Goal: Information Seeking & Learning: Understand process/instructions

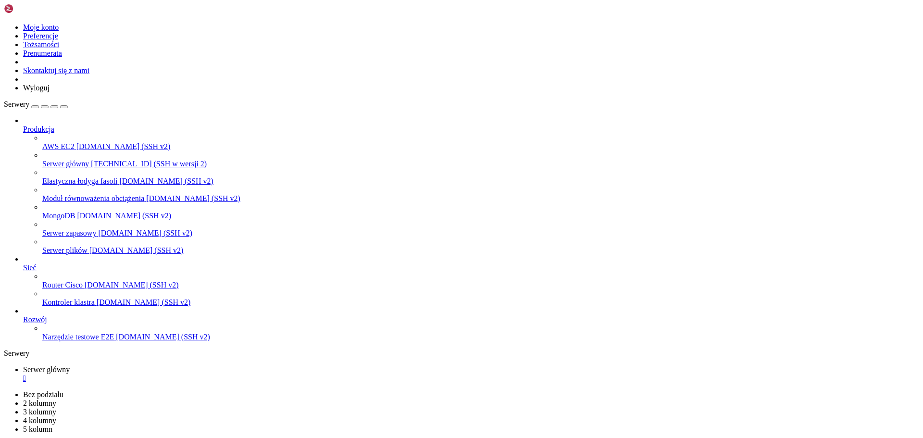
scroll to position [4, 1]
drag, startPoint x: 189, startPoint y: 610, endPoint x: 258, endPoint y: 611, distance: 69.2
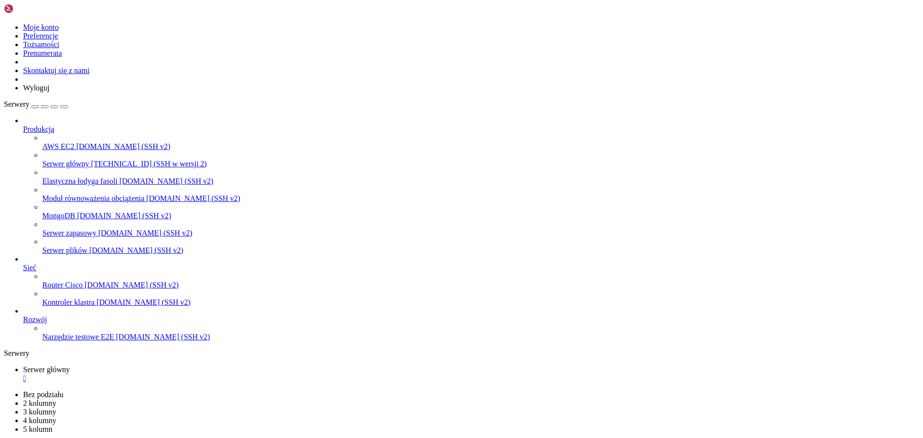
drag, startPoint x: 10, startPoint y: 649, endPoint x: 179, endPoint y: 882, distance: 287.6
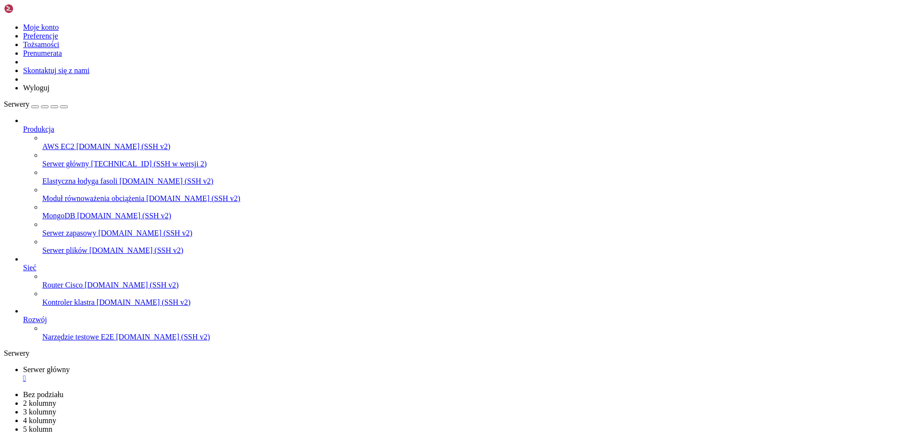
drag, startPoint x: 120, startPoint y: 823, endPoint x: 8, endPoint y: 563, distance: 283.4
copy div "│ ✅ LOREMIPSU DOLORSI - AME CONSE ADIPISC ELITSED │ │ │ │ 🎯 DOEIUSMO TEMPORIN │…"
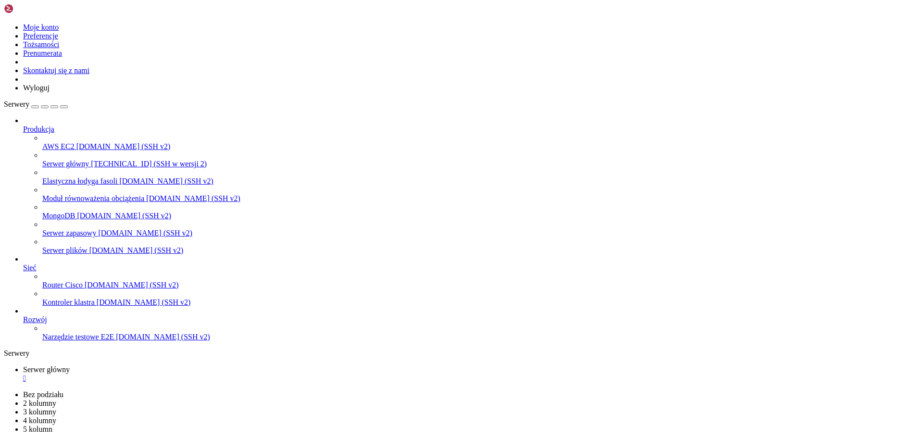
scroll to position [13771, 0]
